Goal: Information Seeking & Learning: Learn about a topic

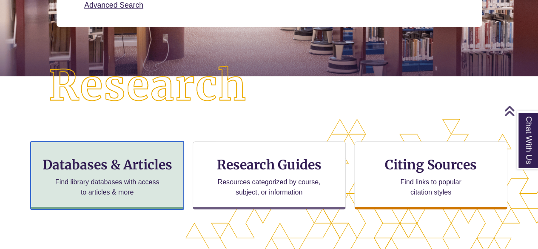
click at [106, 171] on h3 "Databases & Articles" at bounding box center [107, 165] width 139 height 16
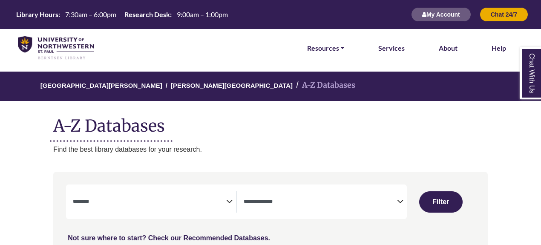
select select "Database Subject Filter"
select select "Database Types Filter"
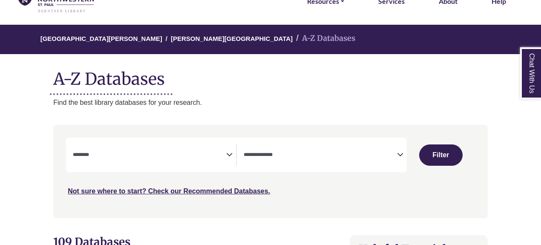
scroll to position [128, 0]
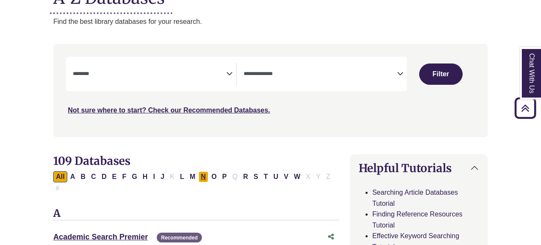
click at [200, 177] on button "N" at bounding box center [203, 176] width 10 height 11
select select "Database Subject Filter"
select select "Database Types Filter"
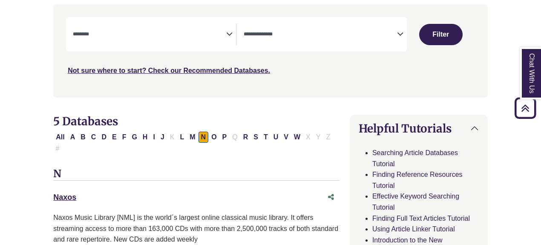
scroll to position [255, 0]
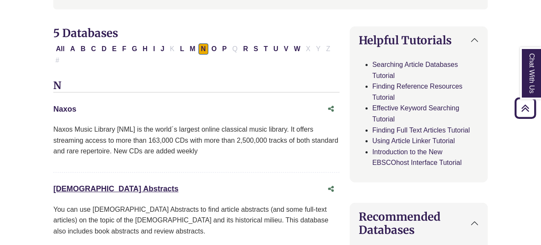
click at [65, 105] on link "Naxos This link opens in a new window" at bounding box center [64, 109] width 23 height 9
